Goal: Navigation & Orientation: Find specific page/section

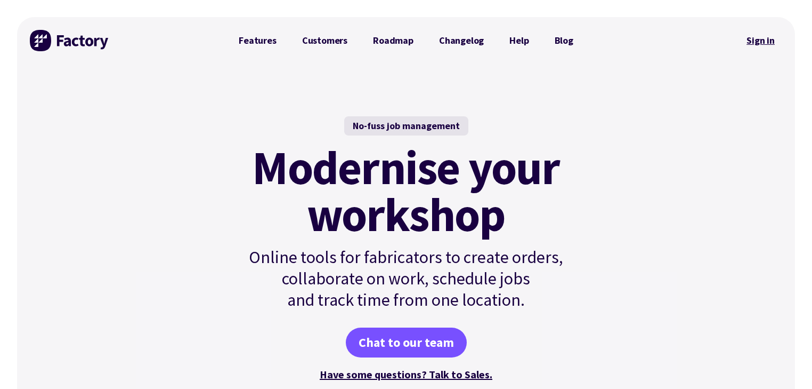
click at [755, 36] on link "Sign in" at bounding box center [760, 40] width 43 height 25
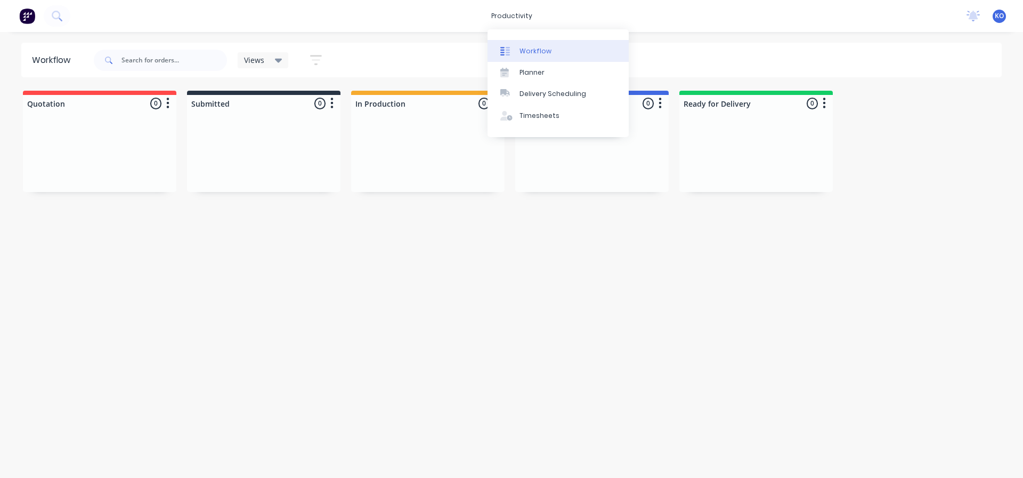
click at [526, 52] on div "Workflow" at bounding box center [536, 51] width 32 height 10
click at [545, 68] on link "Planner" at bounding box center [558, 72] width 141 height 21
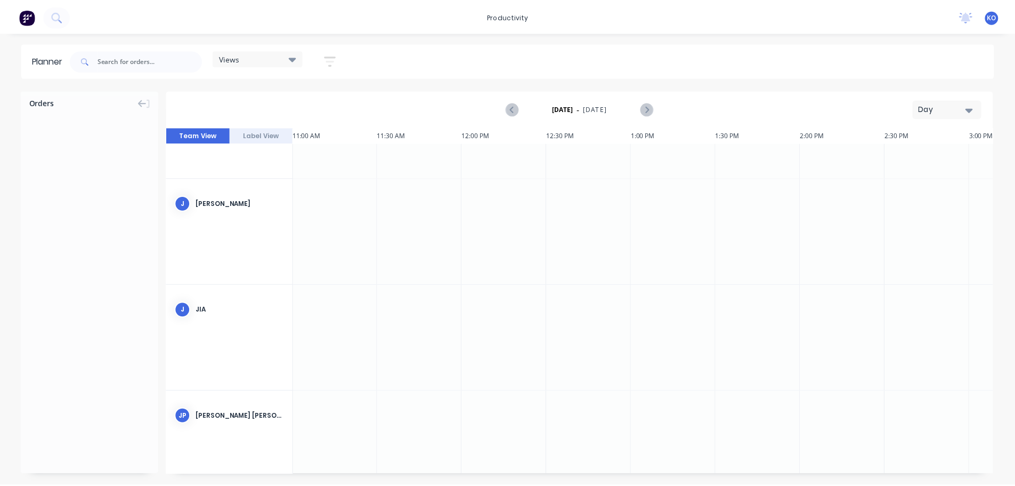
scroll to position [0, 1877]
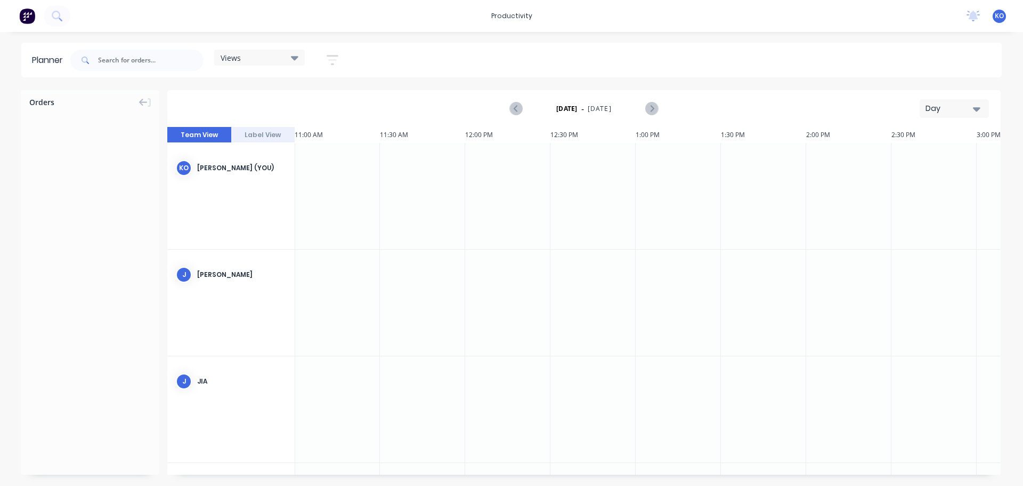
click at [1007, 17] on div "No new notifications [PERSON_NAME] all as read You have no notifications KO MKS…" at bounding box center [990, 16] width 65 height 16
click at [1001, 17] on span "KO" at bounding box center [999, 16] width 9 height 10
click at [905, 109] on div "Profile" at bounding box center [905, 113] width 21 height 10
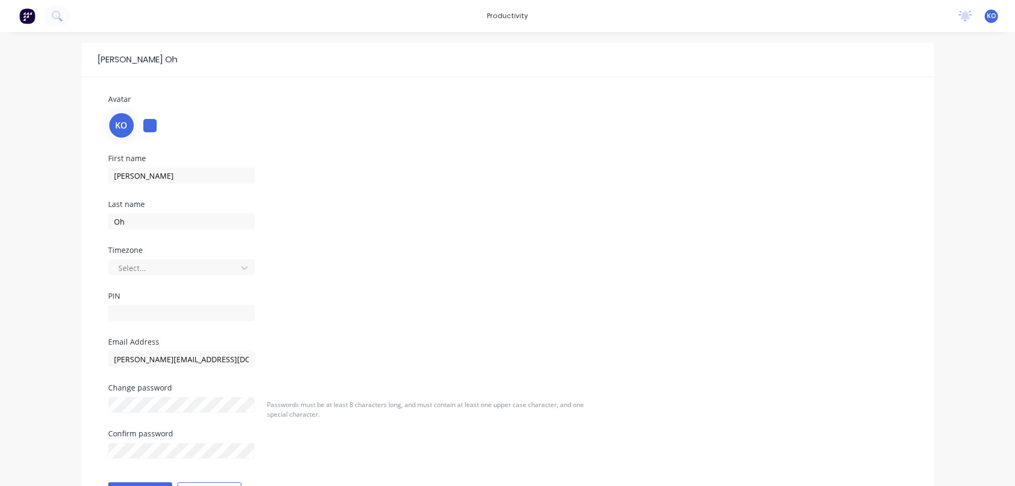
click at [23, 15] on img at bounding box center [27, 16] width 16 height 16
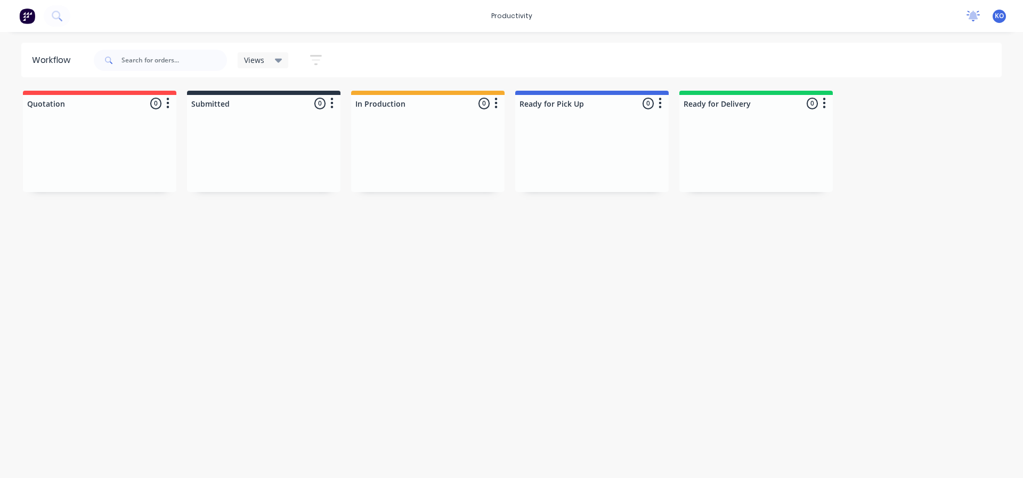
click at [977, 18] on icon at bounding box center [974, 15] width 10 height 9
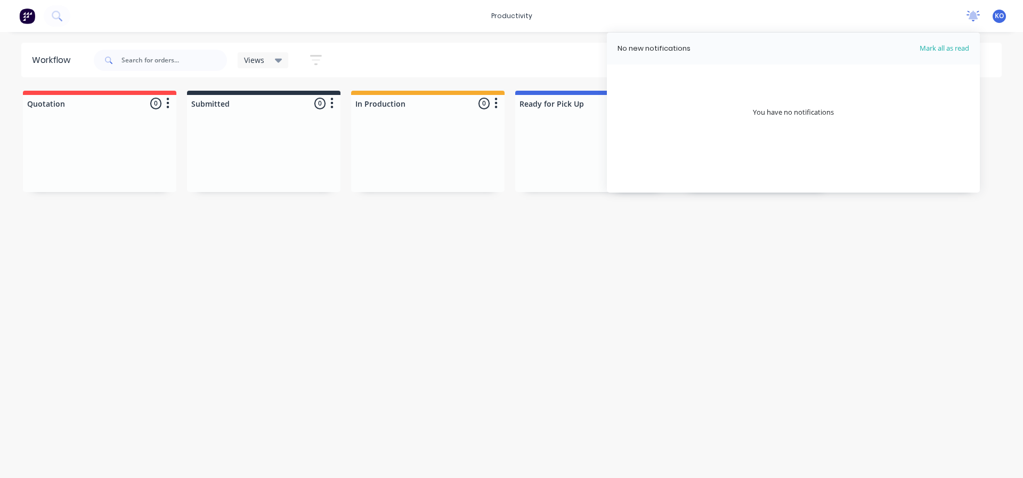
click at [977, 18] on icon at bounding box center [974, 15] width 10 height 9
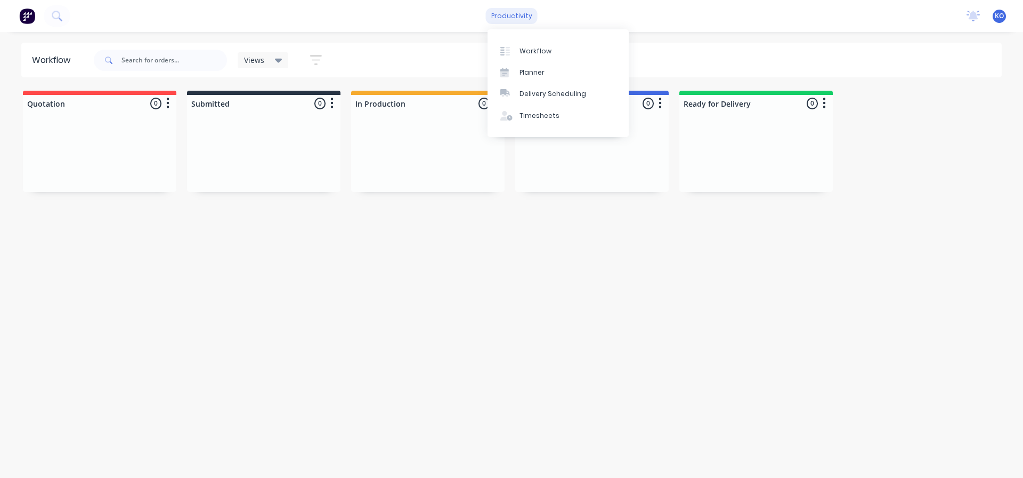
click at [519, 18] on div "productivity" at bounding box center [512, 16] width 52 height 16
click at [263, 226] on div "Workflow Views Save new view None (Default) edit Show/Hide statuses Show line i…" at bounding box center [511, 250] width 1023 height 414
click at [1000, 18] on span "KO" at bounding box center [999, 16] width 9 height 10
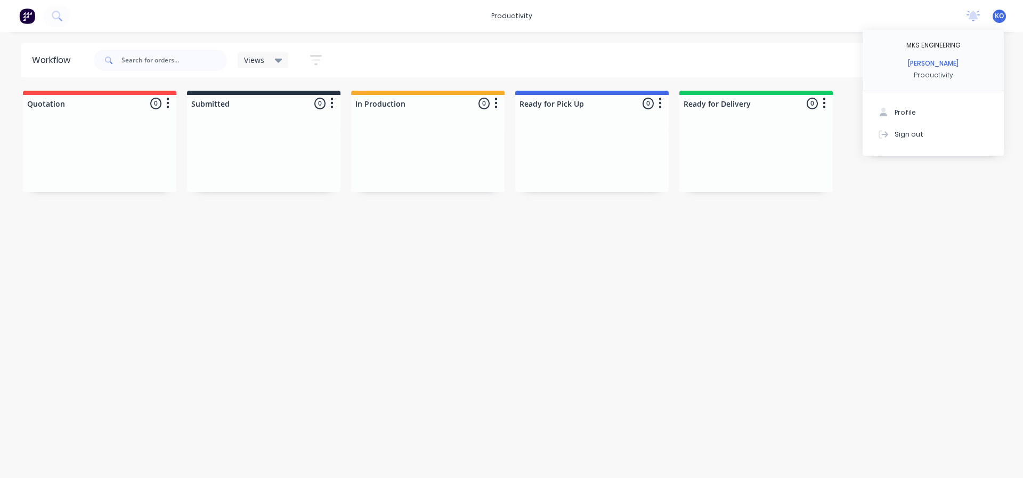
click at [786, 19] on div "productivity productivity Workflow Planner Delivery Scheduling Timesheets No ne…" at bounding box center [511, 16] width 1023 height 32
click at [30, 13] on img at bounding box center [27, 16] width 16 height 16
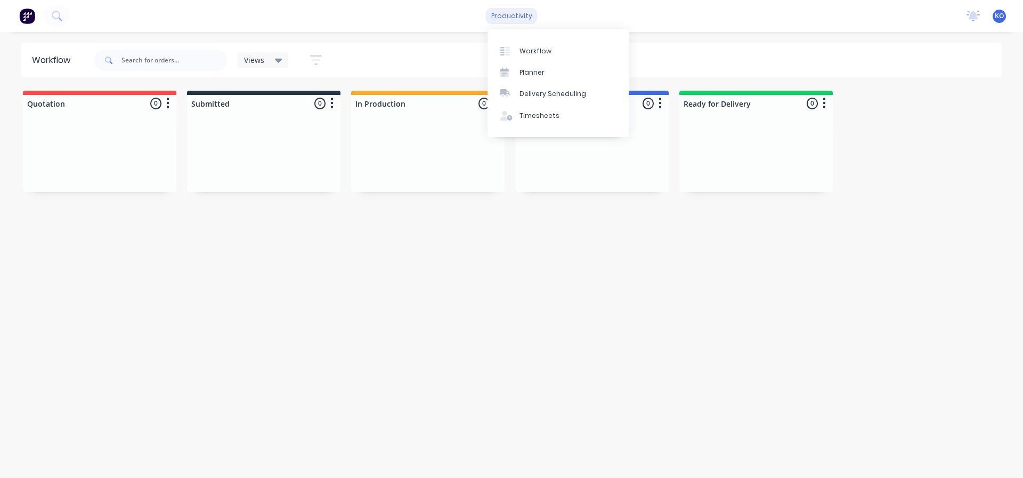
click at [507, 22] on div "productivity" at bounding box center [512, 16] width 52 height 16
click at [103, 189] on div at bounding box center [99, 152] width 153 height 80
click at [91, 128] on div at bounding box center [99, 152] width 153 height 80
click at [112, 119] on div at bounding box center [99, 152] width 153 height 80
click at [60, 66] on div "Workflow" at bounding box center [54, 60] width 44 height 13
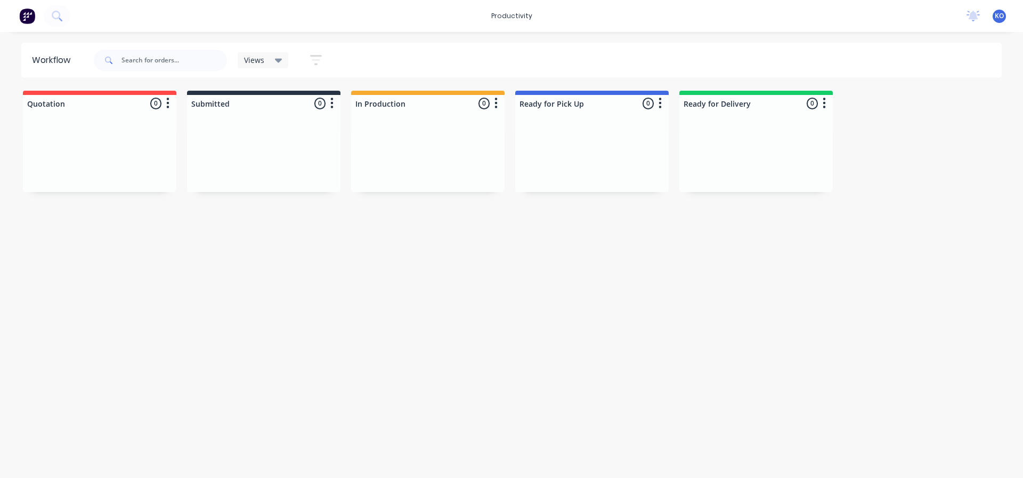
click at [231, 132] on div at bounding box center [263, 152] width 153 height 80
click at [587, 166] on div at bounding box center [591, 152] width 153 height 80
click at [692, 159] on div at bounding box center [756, 152] width 153 height 80
click at [794, 166] on div at bounding box center [756, 152] width 153 height 80
click at [34, 19] on img at bounding box center [27, 16] width 16 height 16
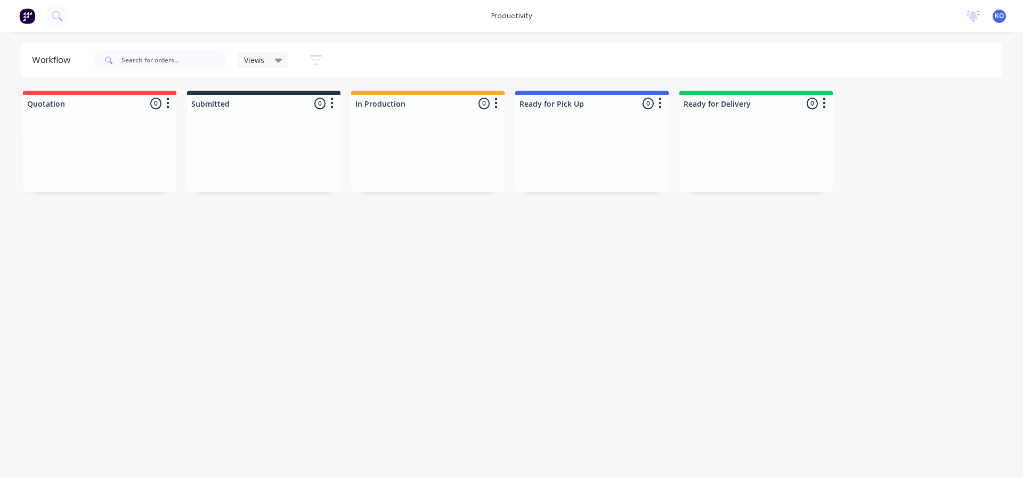
click at [383, 132] on div at bounding box center [427, 152] width 153 height 80
click at [499, 104] on button "button" at bounding box center [496, 103] width 13 height 13
click at [629, 166] on div at bounding box center [591, 152] width 153 height 80
click at [767, 141] on div at bounding box center [756, 152] width 153 height 80
click at [94, 141] on div at bounding box center [99, 152] width 153 height 80
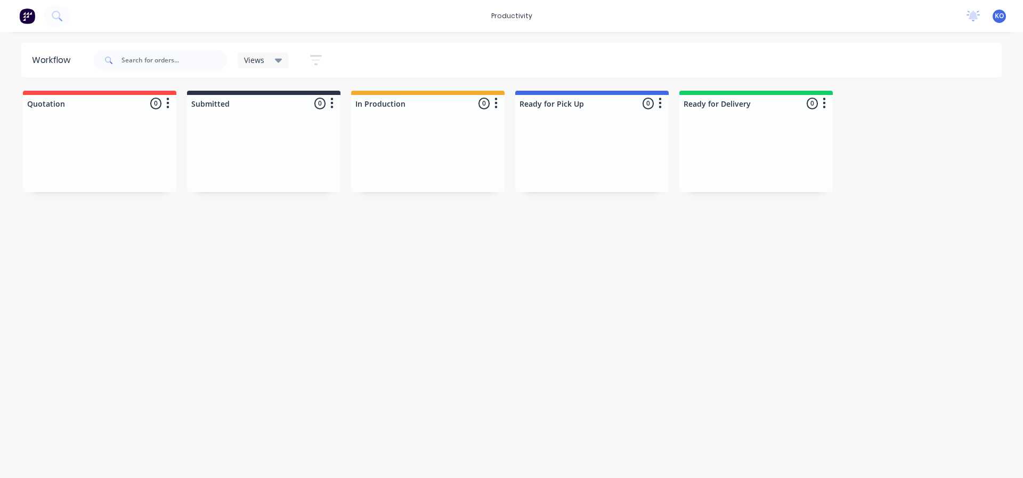
click at [997, 18] on span "KO" at bounding box center [999, 16] width 9 height 10
click at [902, 118] on button "Profile" at bounding box center [933, 112] width 141 height 21
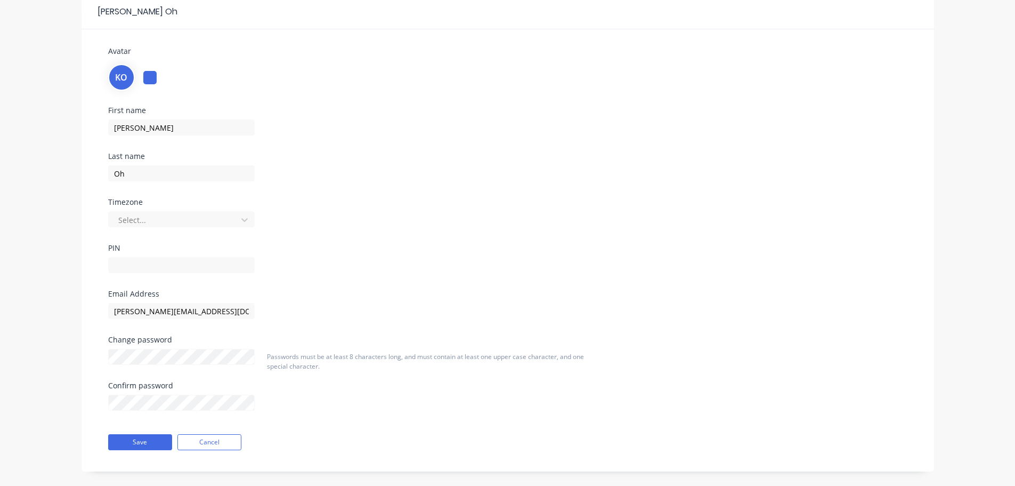
scroll to position [60, 0]
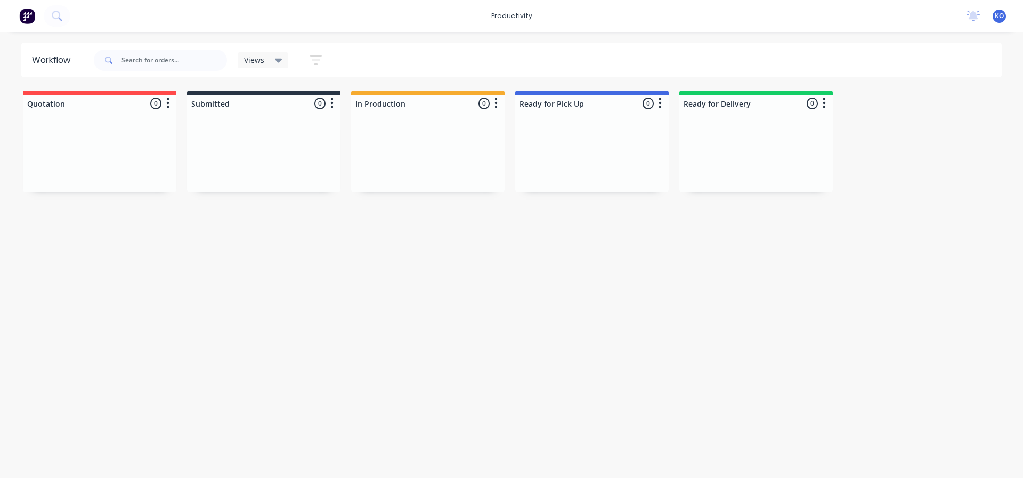
click at [269, 62] on div "Views" at bounding box center [263, 60] width 38 height 10
